Goal: Navigation & Orientation: Go to known website

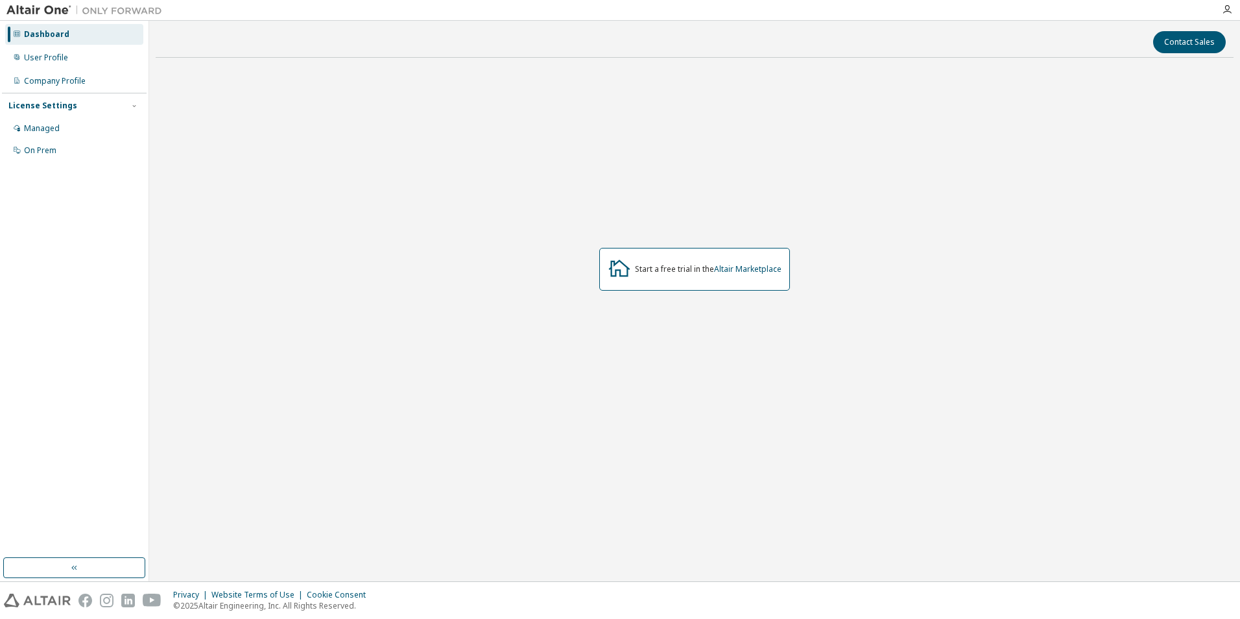
click at [58, 5] on img at bounding box center [87, 10] width 162 height 13
click at [93, 8] on img at bounding box center [87, 10] width 162 height 13
